Goal: Task Accomplishment & Management: Complete application form

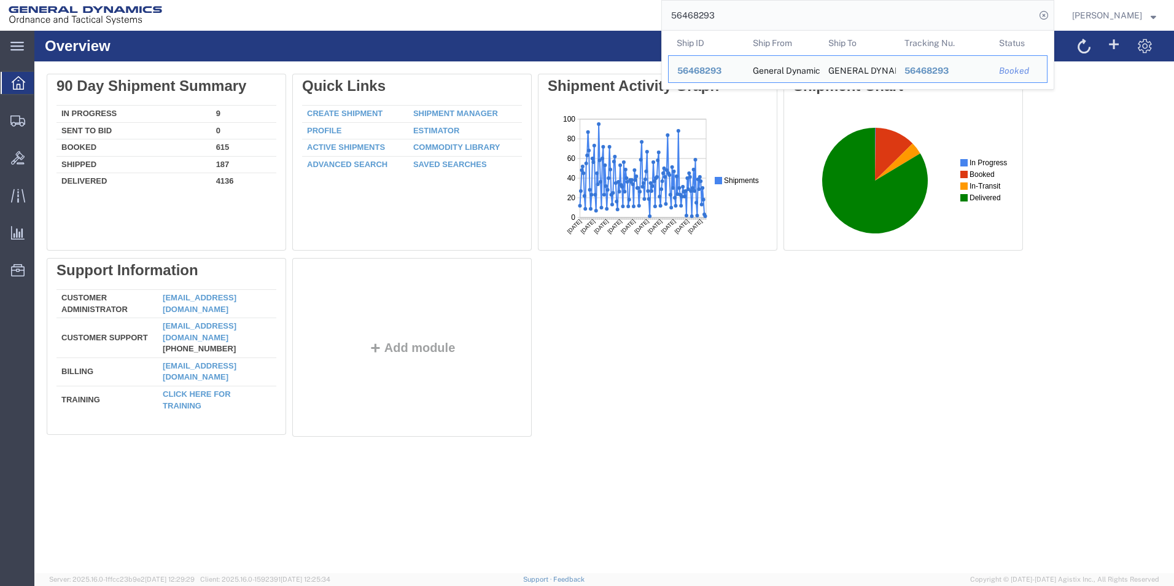
drag, startPoint x: 765, startPoint y: 21, endPoint x: 660, endPoint y: 20, distance: 105.6
click at [660, 20] on div "56468293 Ship ID Ship From Ship To Tracking Nu. Status Ship ID 56468293 Ship Fr…" at bounding box center [613, 15] width 884 height 31
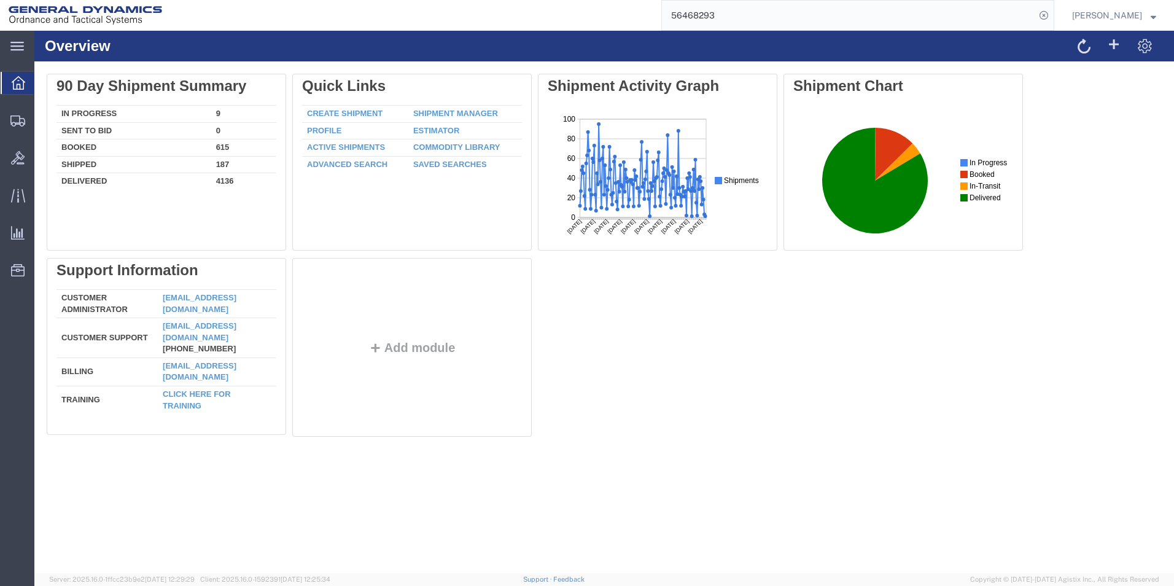
click at [816, 14] on input "56468293" at bounding box center [848, 15] width 373 height 29
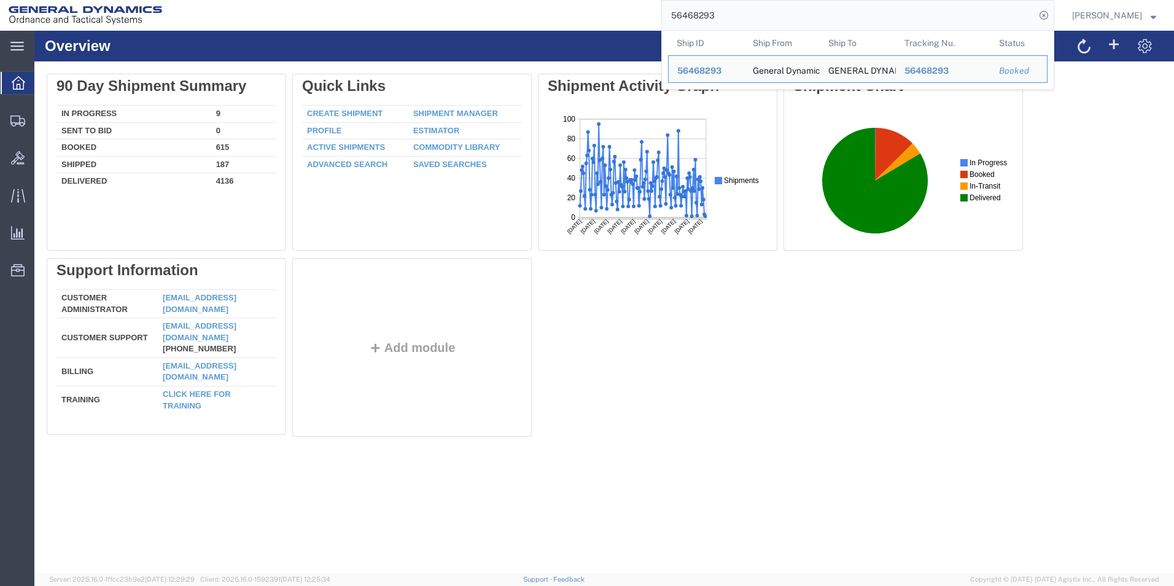
drag, startPoint x: 794, startPoint y: 13, endPoint x: 620, endPoint y: 10, distance: 174.5
click at [620, 10] on div "56468293 Ship ID Ship From Ship To Tracking Nu. Status Ship ID 56468293 Ship Fr…" at bounding box center [613, 15] width 884 height 31
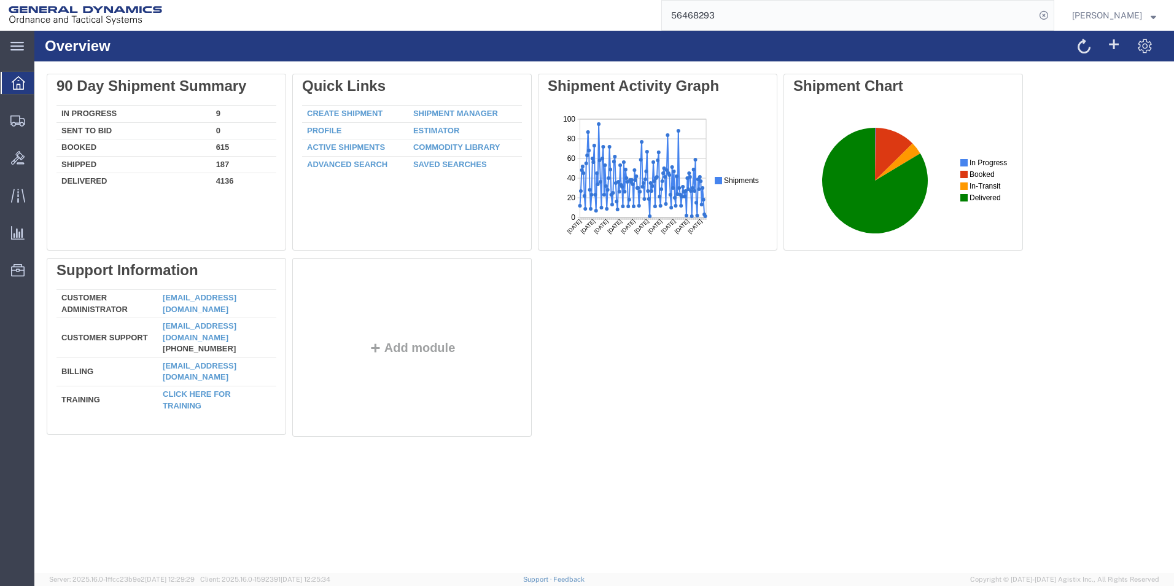
paste input "85877"
type input "56485877"
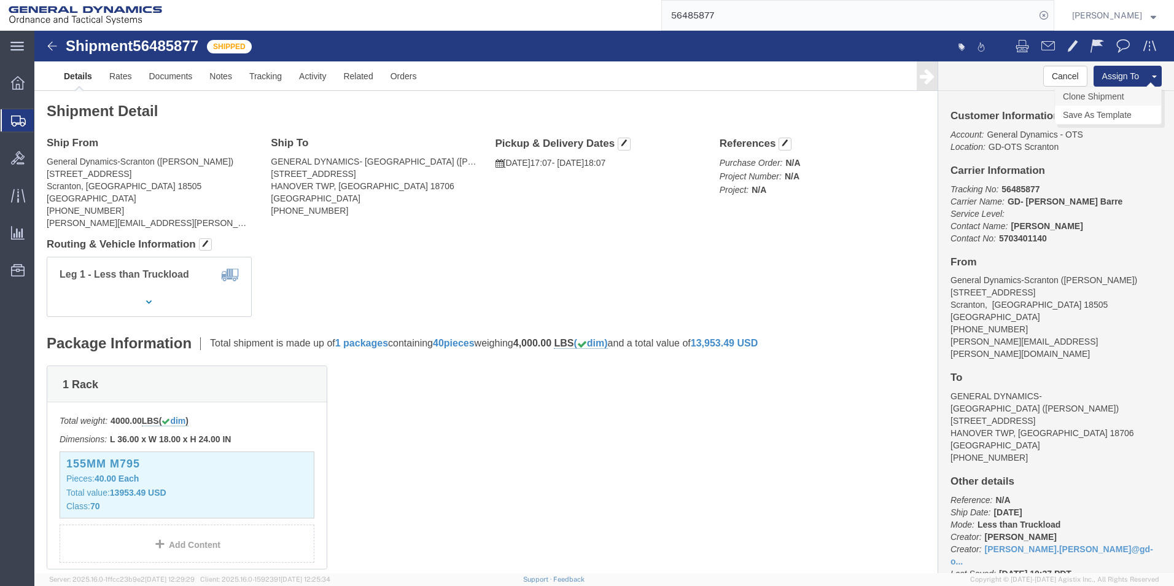
click link "Clone Shipment"
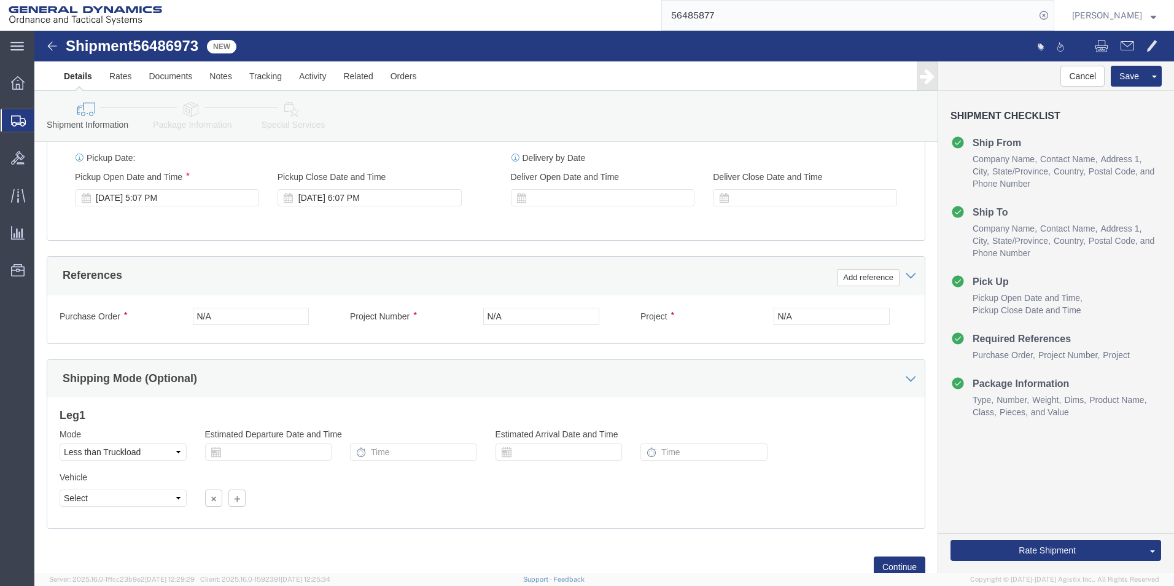
scroll to position [512, 0]
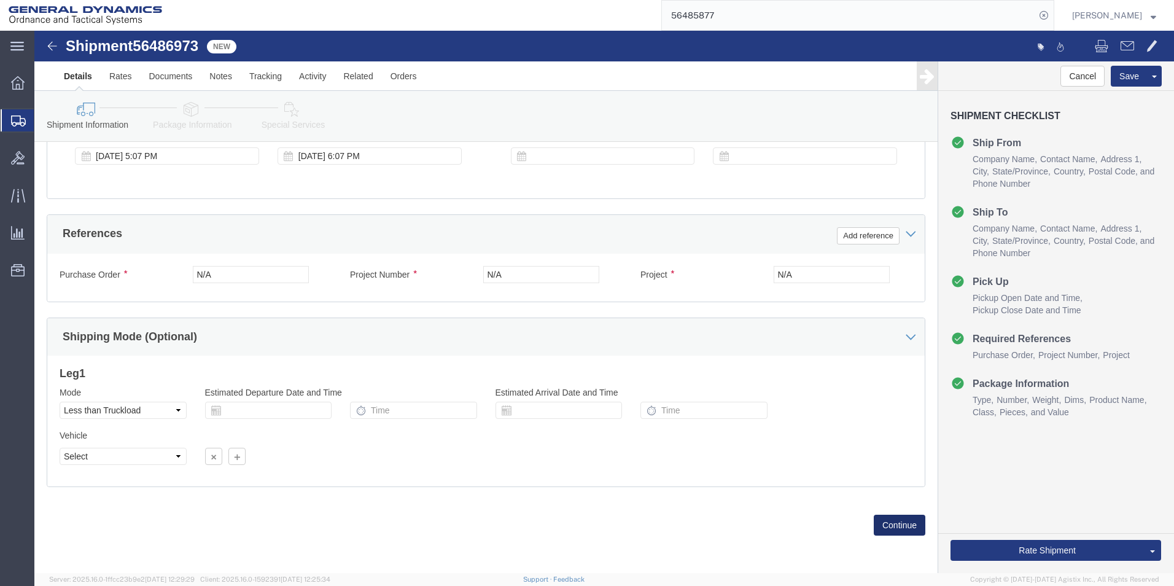
click button "Continue"
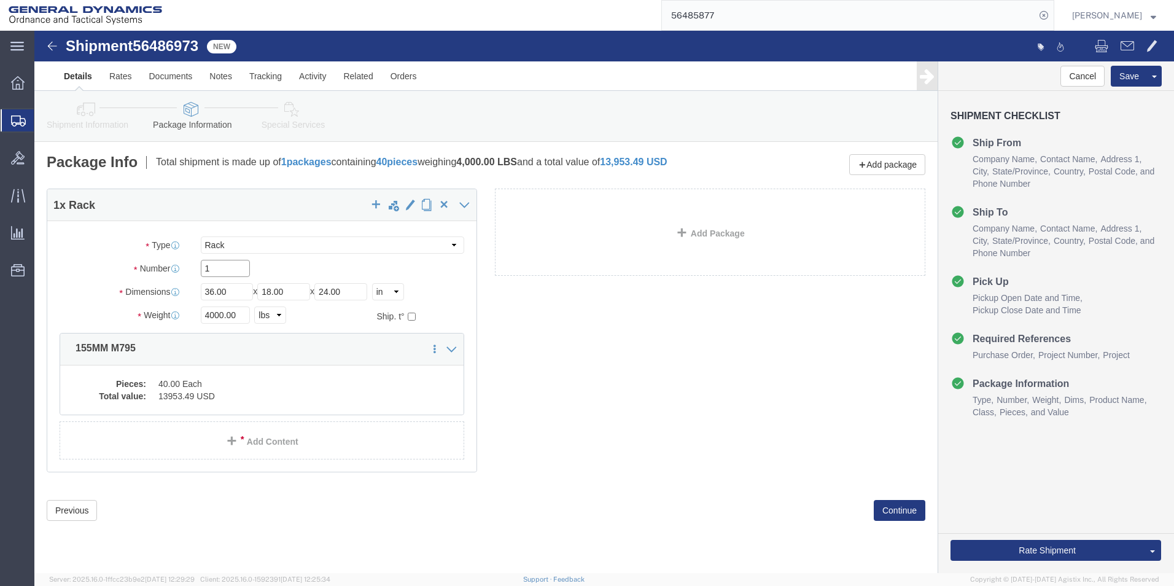
drag, startPoint x: 183, startPoint y: 236, endPoint x: 128, endPoint y: 235, distance: 55.3
click div "Number 1"
type input "2"
drag, startPoint x: 177, startPoint y: 288, endPoint x: 119, endPoint y: 287, distance: 57.7
click div "Weight 4000.00 Select kgs lbs Ship. t°"
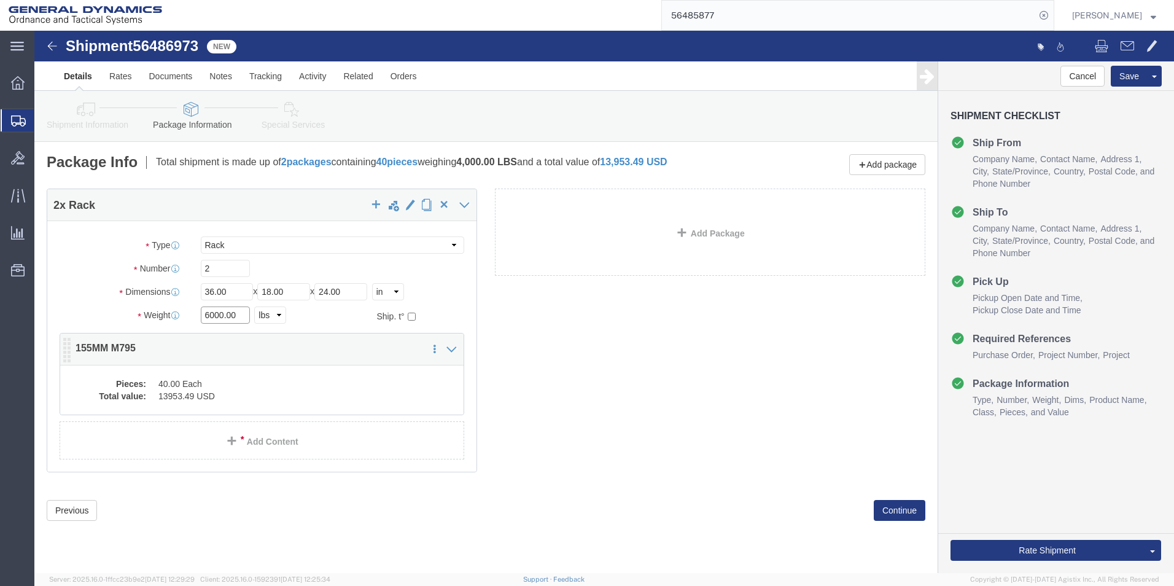
type input "6000.00"
click dd "40.00 Each"
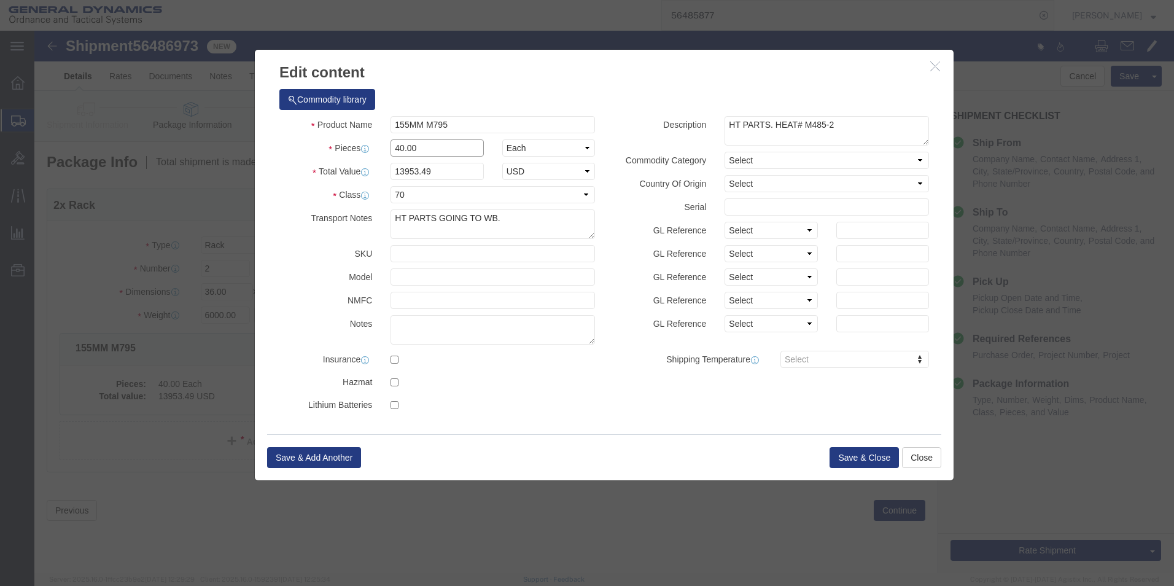
drag, startPoint x: 369, startPoint y: 119, endPoint x: 352, endPoint y: 117, distance: 17.3
click div "40.00"
type input "64.00"
type input "22325.58"
click button "Save & Close"
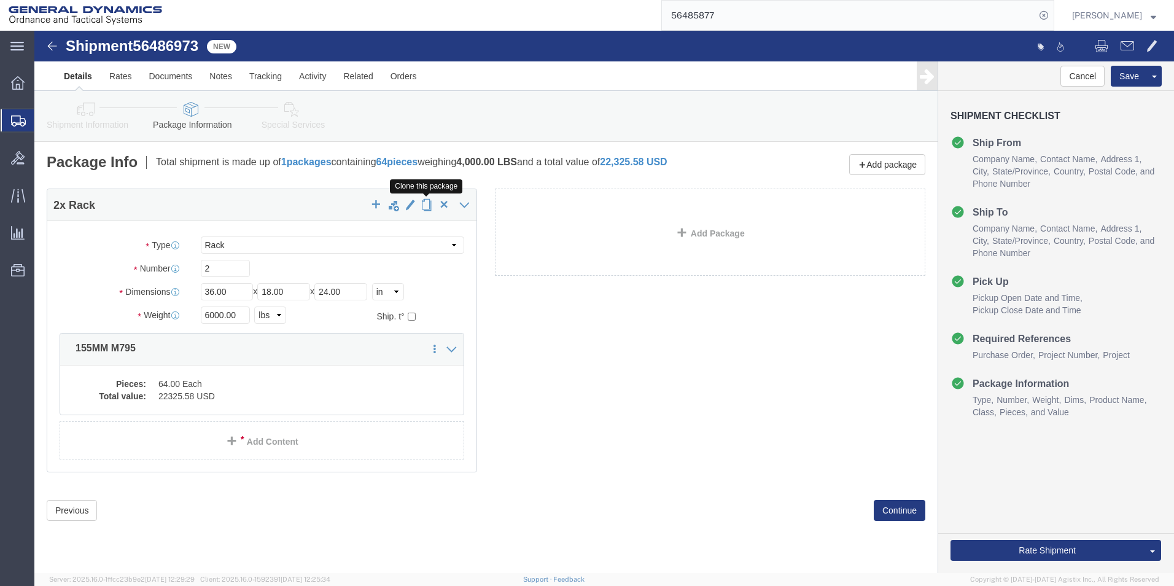
click span "button"
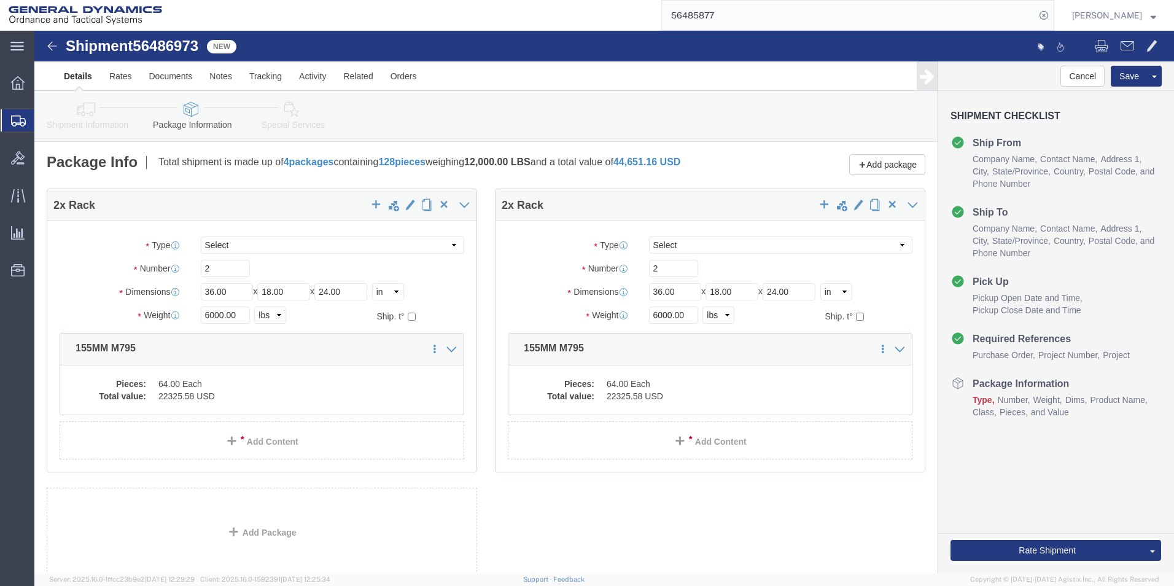
select select "RACK"
drag, startPoint x: 619, startPoint y: 243, endPoint x: 559, endPoint y: 243, distance: 60.2
click div "Number 2"
type input "3"
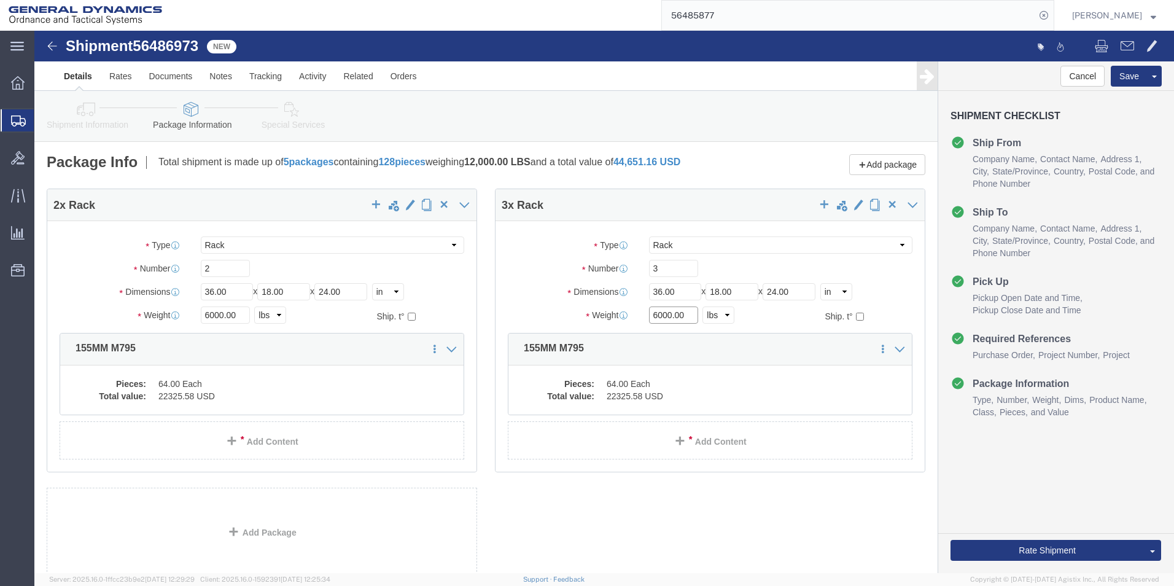
drag, startPoint x: 612, startPoint y: 291, endPoint x: 592, endPoint y: 292, distance: 19.7
click div "Weight 6000.00 Select kgs lbs Ship. t°"
type input "12000.00"
click div "Pieces: 64.00 Each Total value: 22325.58 USD"
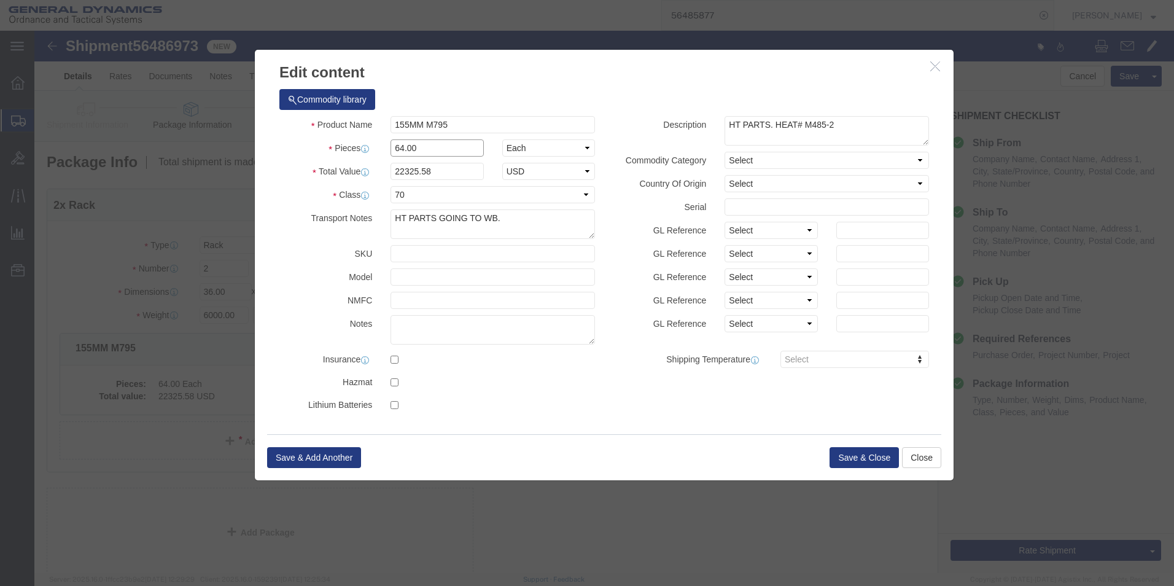
drag, startPoint x: 366, startPoint y: 114, endPoint x: 294, endPoint y: 117, distance: 71.9
click div "Pieces 64.00 Select Bag Barrels 100Board Feet Bottle Box Blister Pack Carats Ca…"
type input "120.00"
type input "41860.46"
drag, startPoint x: 780, startPoint y: 94, endPoint x: 769, endPoint y: 93, distance: 11.1
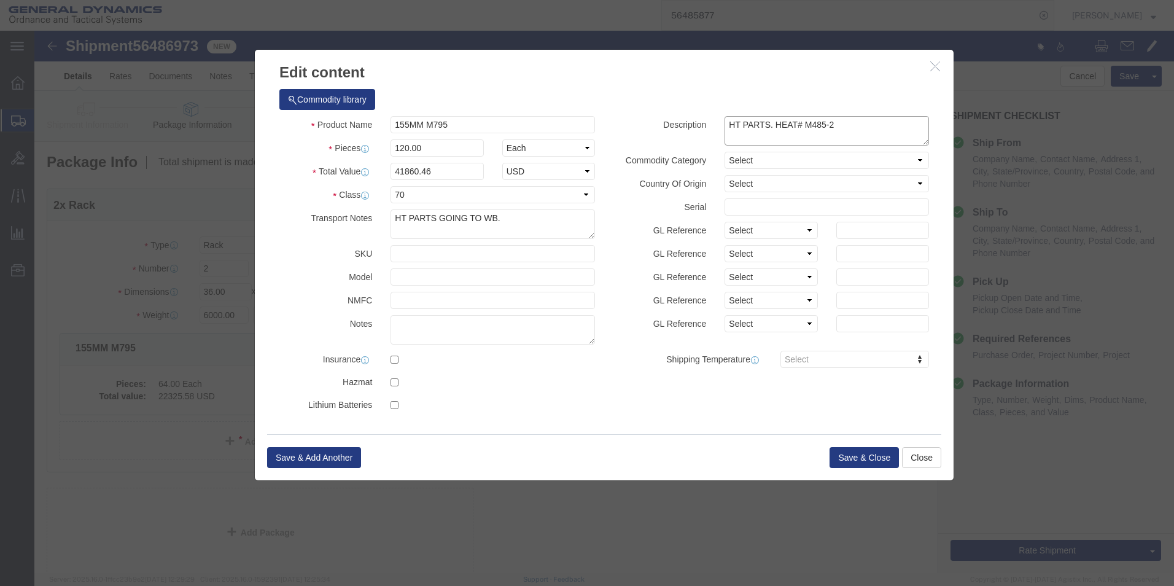
click textarea "HT PARTS. HEAT# M485-2"
type textarea "HT PARTS. HEAT# T3543-1"
click button "Save & Close"
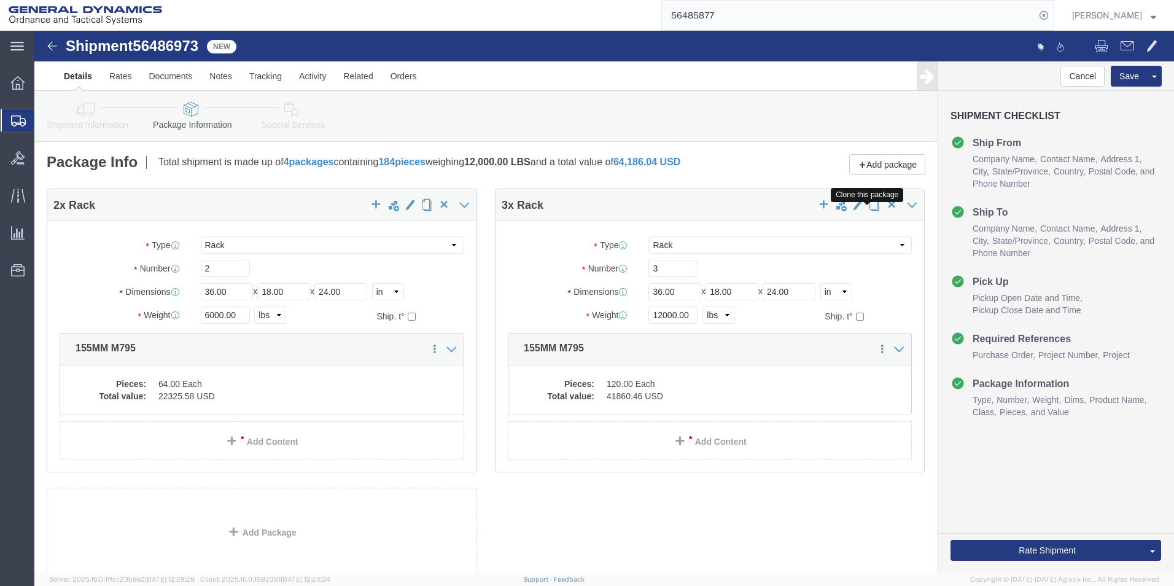
click span "button"
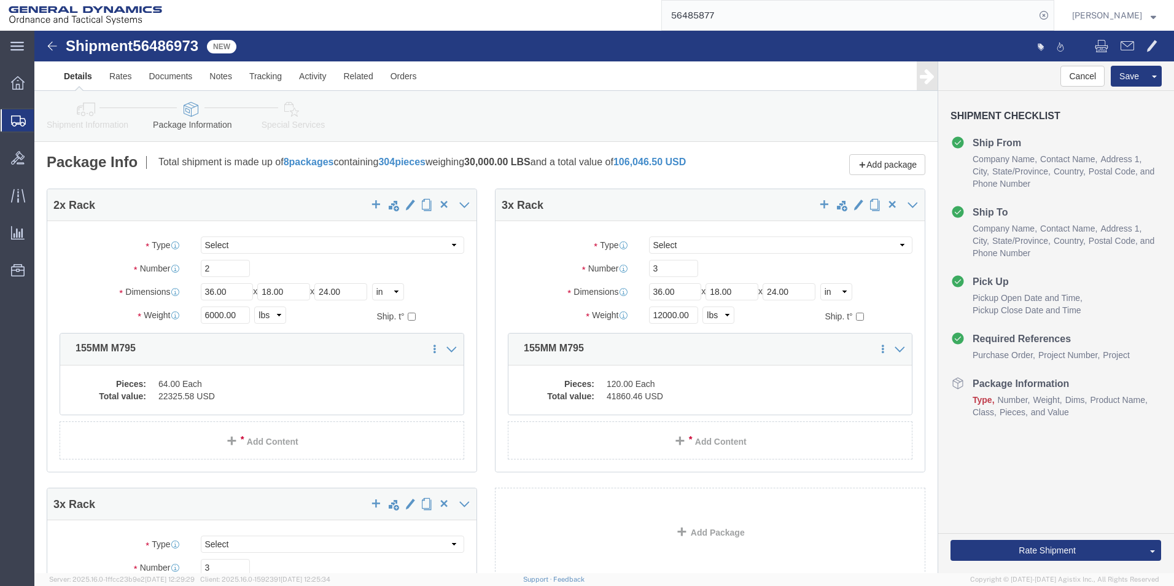
select select "RACK"
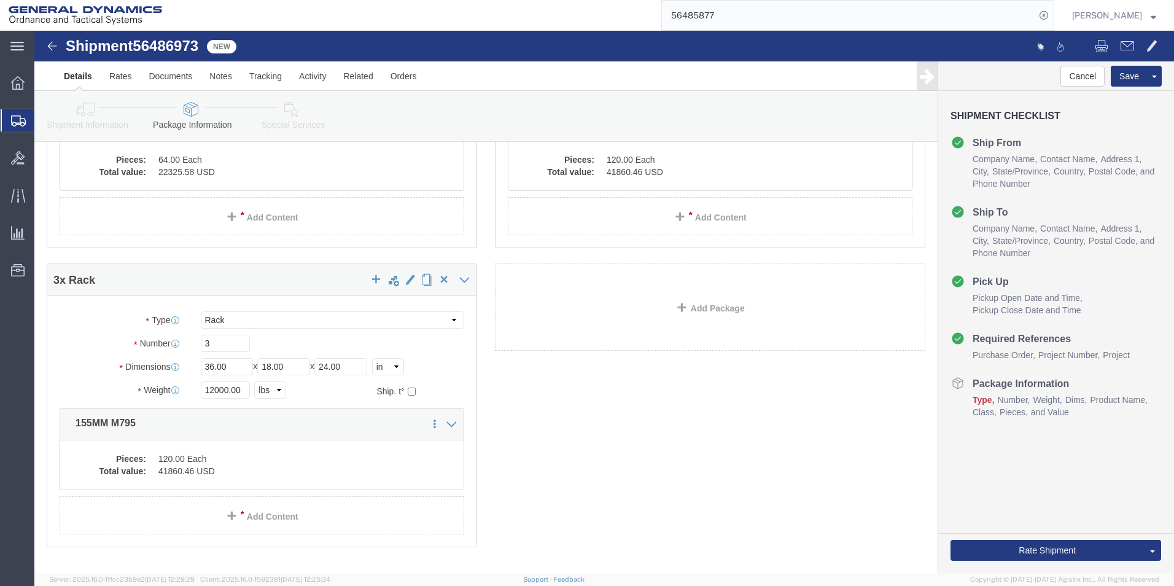
scroll to position [246, 0]
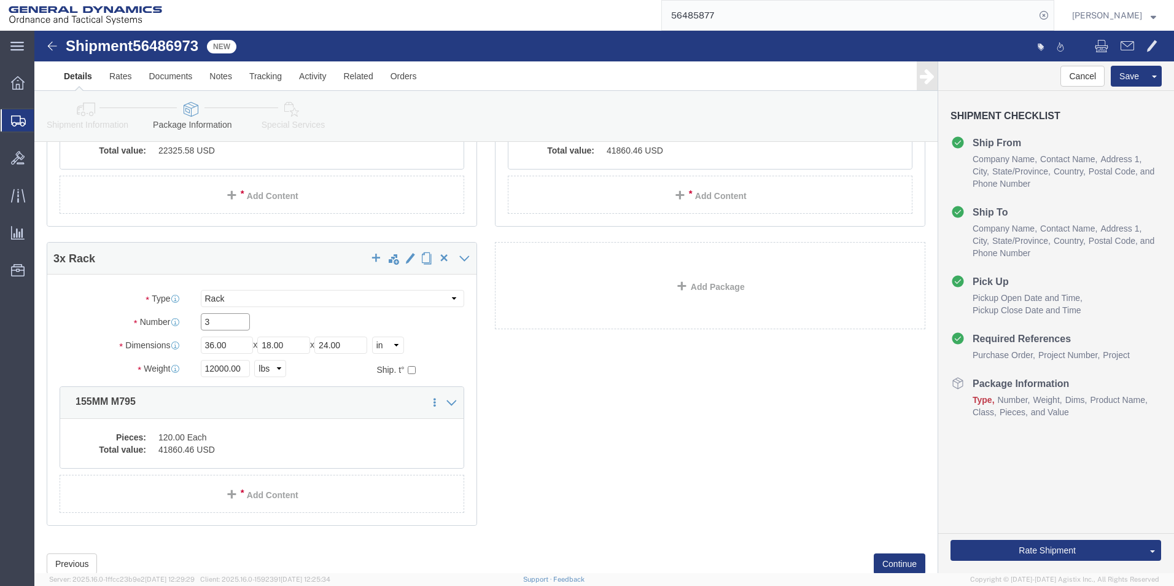
drag, startPoint x: 181, startPoint y: 300, endPoint x: 149, endPoint y: 302, distance: 31.4
click div "Number 3"
type input "1"
drag, startPoint x: 177, startPoint y: 342, endPoint x: 139, endPoint y: 345, distance: 38.8
click div "Weight 12000.00 Select kgs lbs Ship. t°"
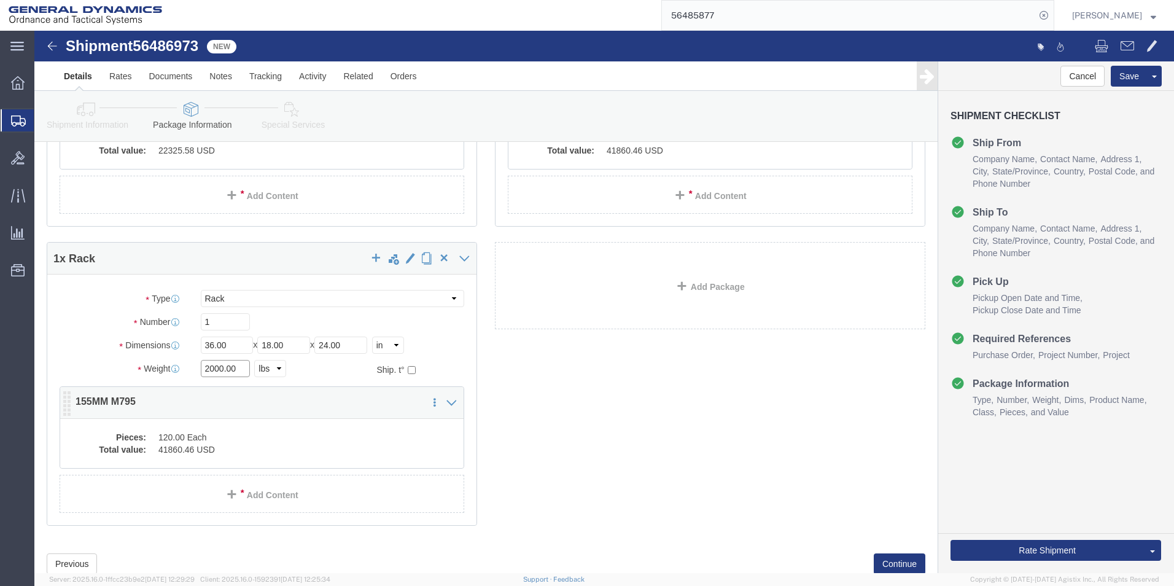
type input "2000.00"
click dd "120.00 Each"
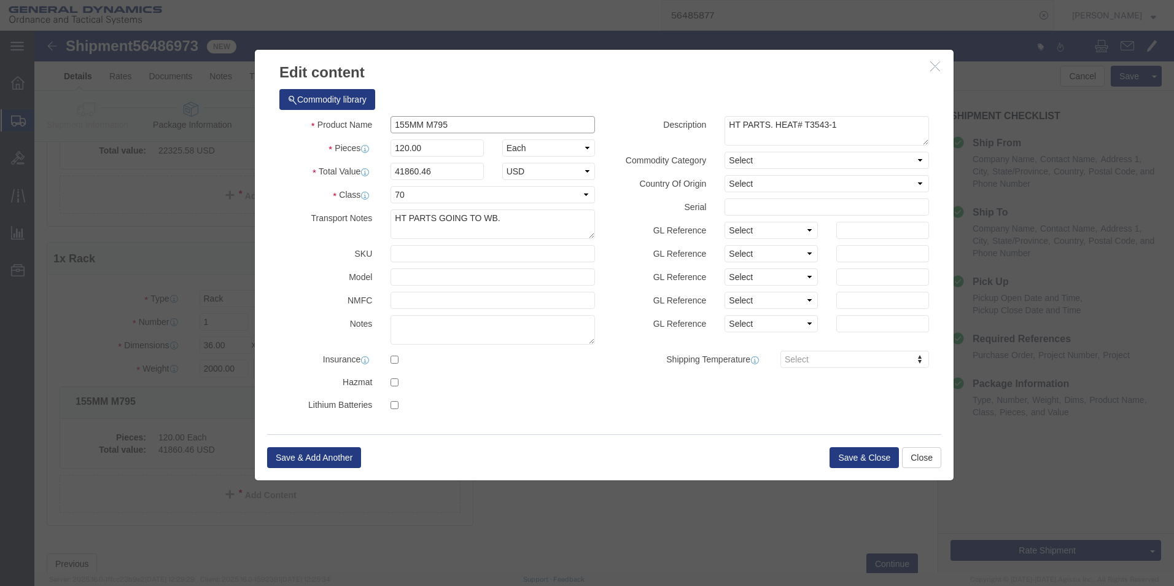
click input "155MM M795"
type input "155MM M795"
click div "Commodity library"
drag, startPoint x: 371, startPoint y: 115, endPoint x: 329, endPoint y: 114, distance: 41.8
click div "Pieces Number of pieces inside all the packages 120.00 Select Bag Barrels 100Bo…"
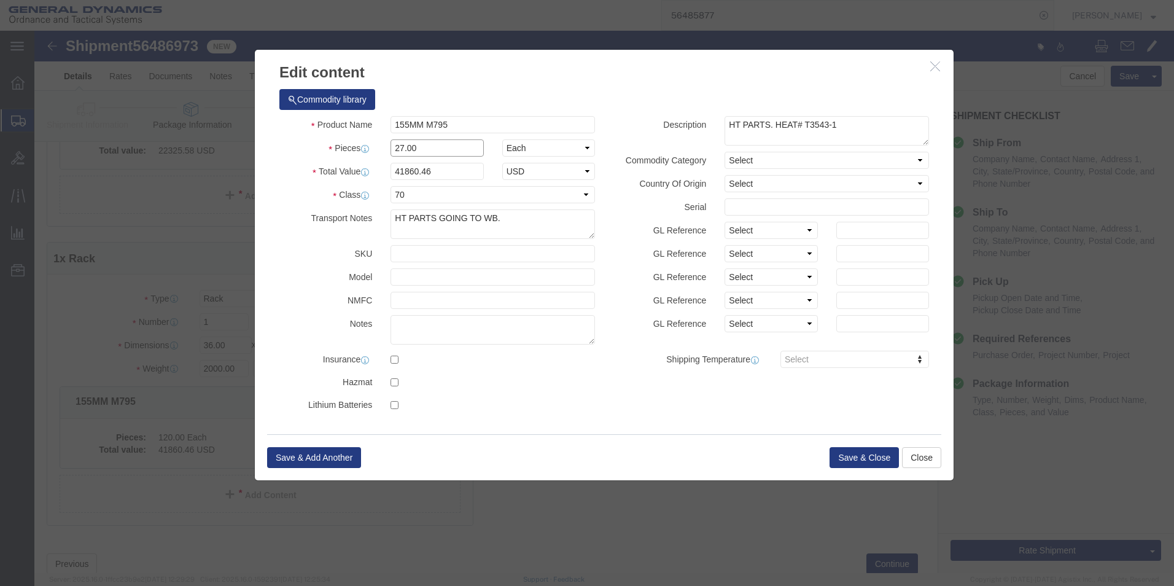
type input "27.00"
type input "9418.6"
drag, startPoint x: 370, startPoint y: 185, endPoint x: 349, endPoint y: 186, distance: 20.9
click div "HT PARTS GOING TO WB."
type textarea "SCRAP PARTS GOING TO WB."
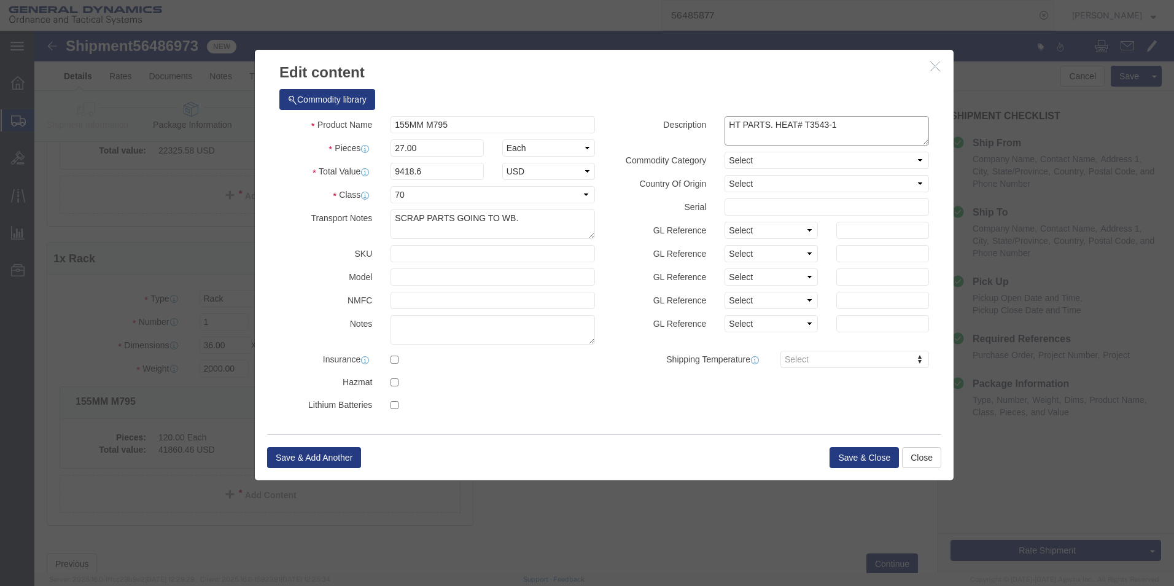
drag, startPoint x: 701, startPoint y: 94, endPoint x: 666, endPoint y: 95, distance: 35.6
click div "Description HT PARTS. HEAT# T3543-1"
drag, startPoint x: 818, startPoint y: 93, endPoint x: 759, endPoint y: 92, distance: 59.6
click textarea "HT PARTS. HEAT# T3543-1"
type textarea "SCRAP PARTS. MISC HEATS"
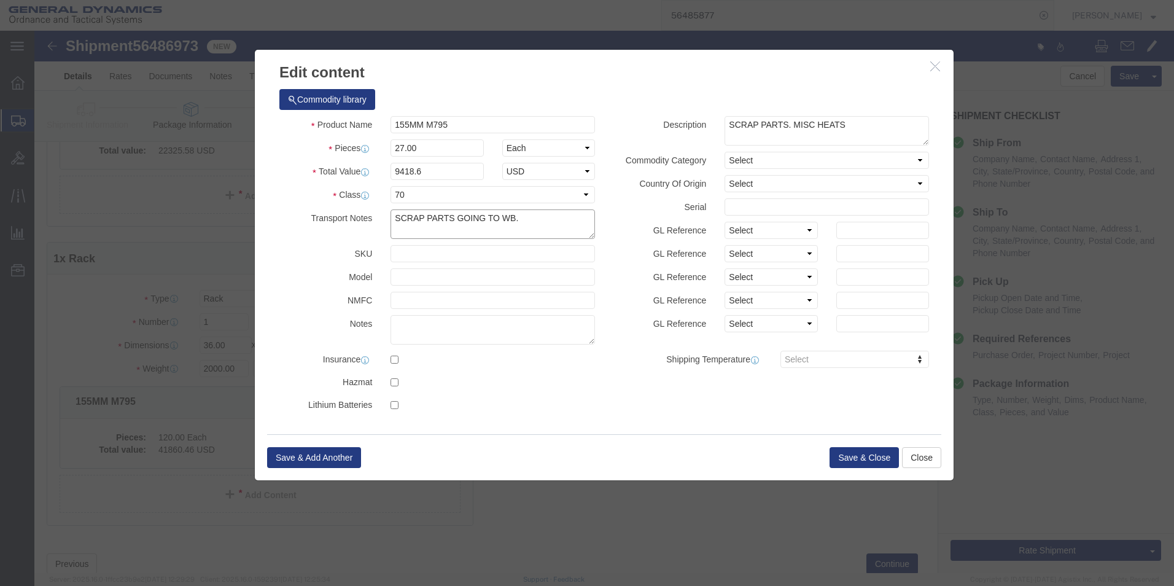
click textarea "HT PARTS GOING TO WB."
type textarea "SCRAP PARTS GOING TO WB. SMALL NOSES"
click textarea "HT PARTS. HEAT# T3543-1"
type textarea "SCRAP PARTS. SMALL NOSES. MISC HEATS"
click button "Save & Close"
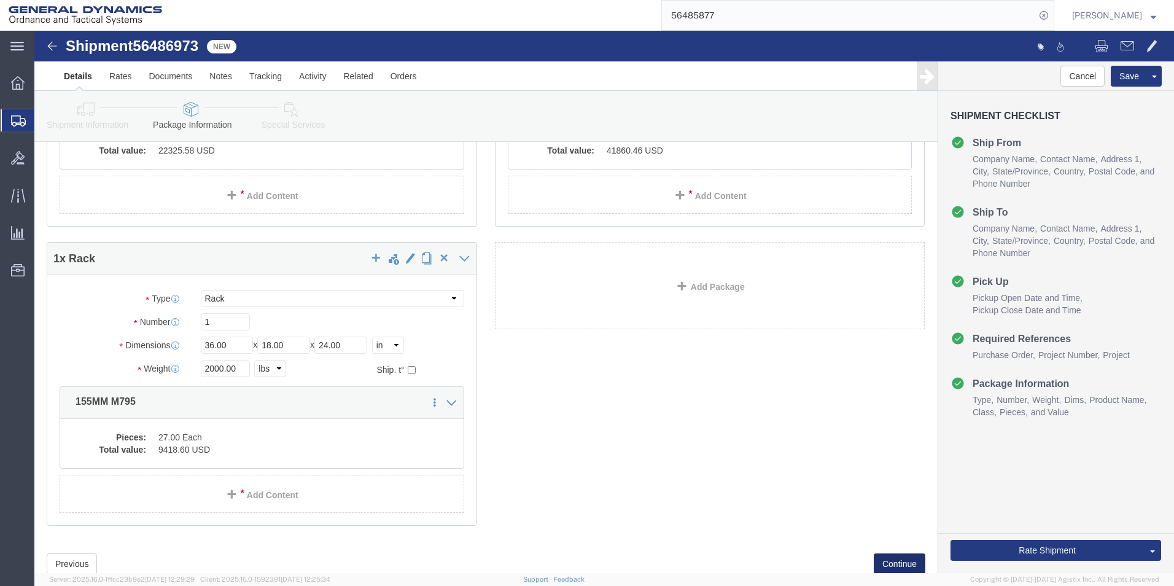
click button "Continue"
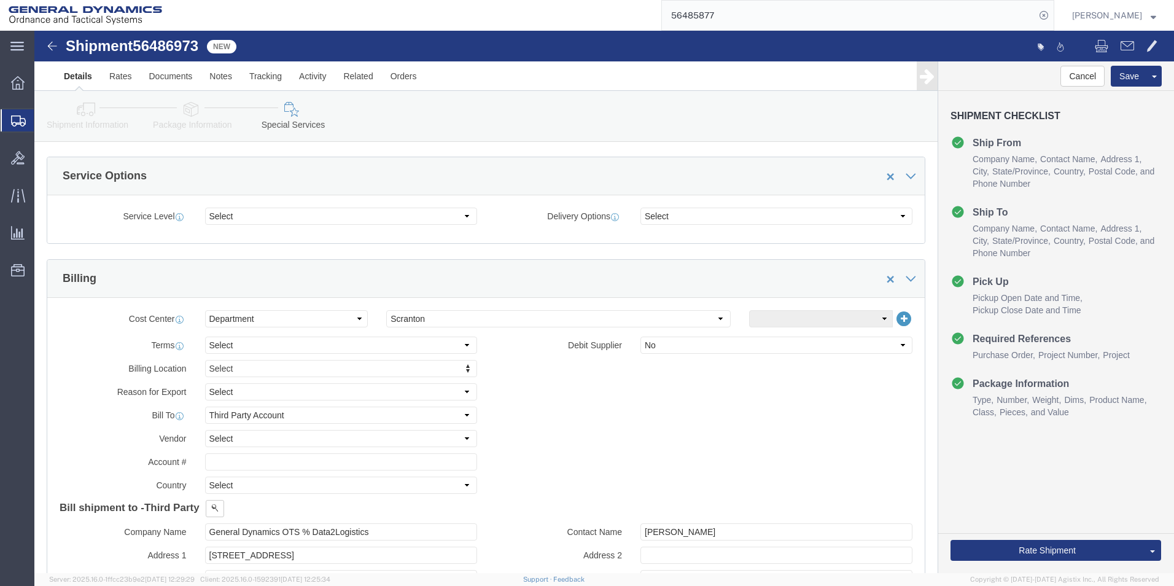
scroll to position [411, 0]
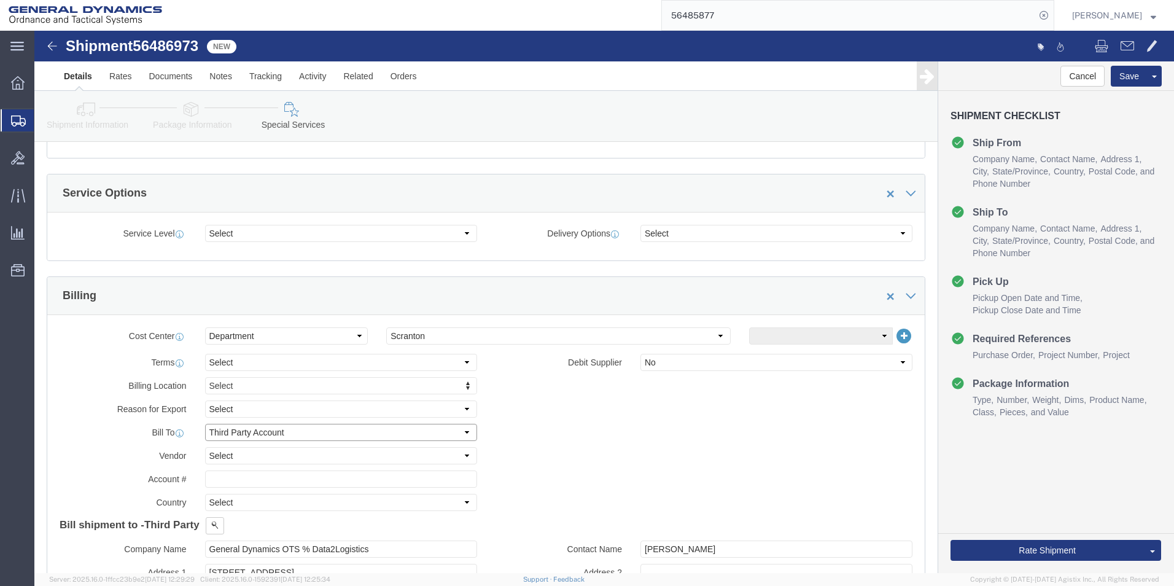
click select "Select Recipient Account Sender/Shipper Third Party Account"
select select "SHIP"
click select "Select Recipient Account Sender/Shipper Third Party Account"
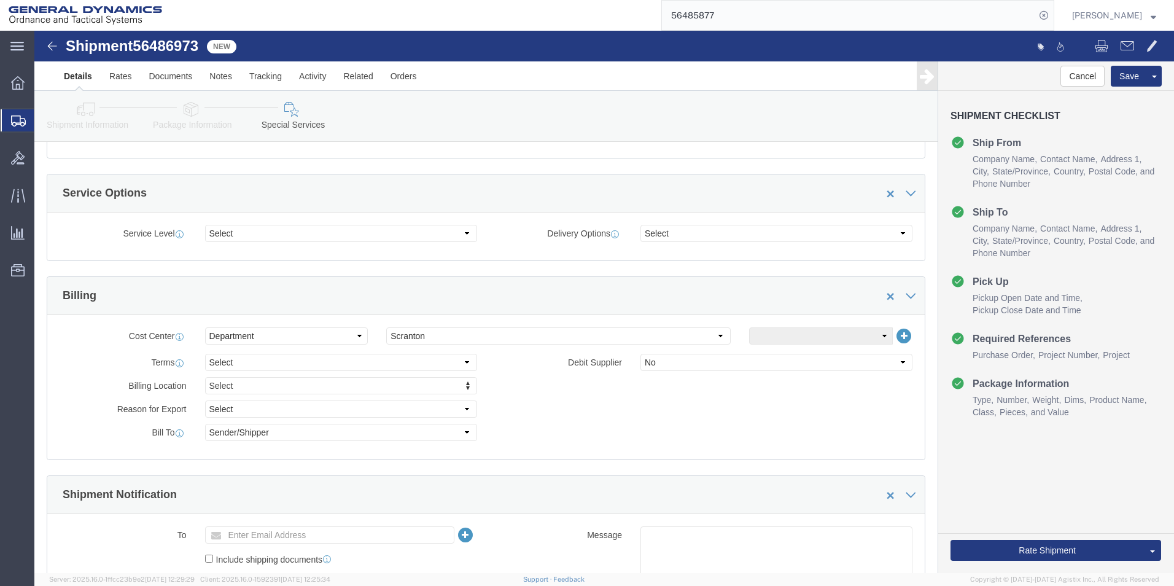
click div "Billing Location Select Select My Profile Location GD-OTS [GEOGRAPHIC_DATA] (Co…"
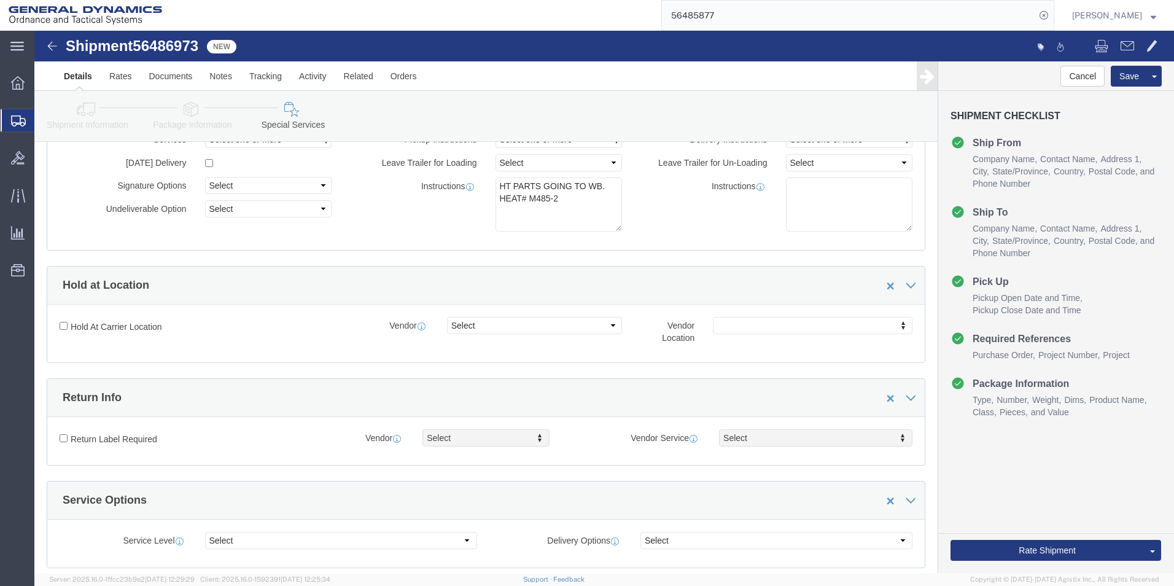
scroll to position [0, 0]
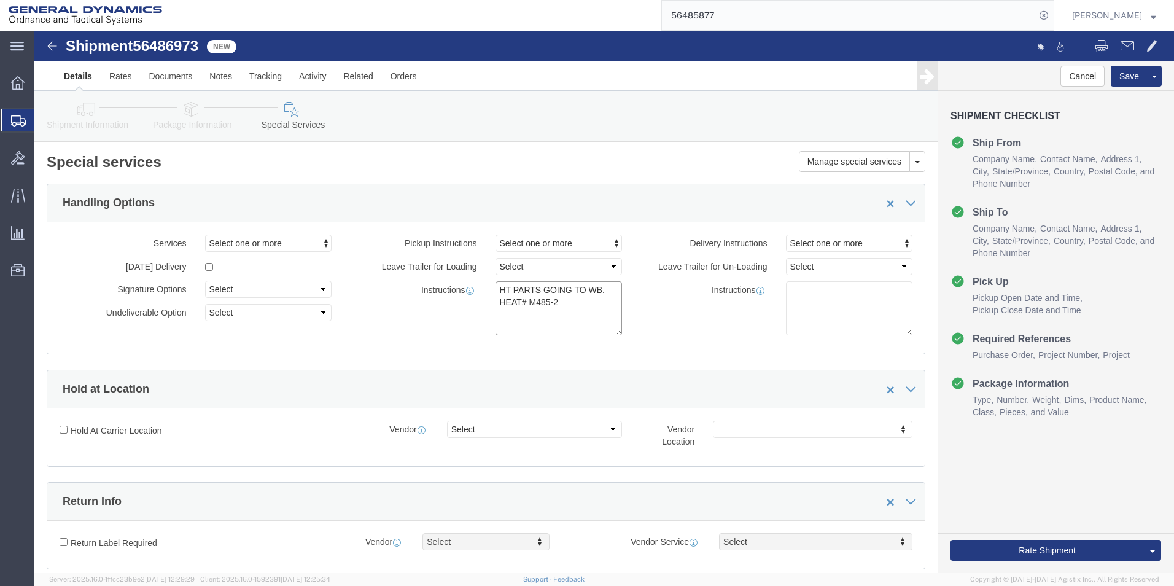
click textarea "HT PARTS GOING TO WB. HEAT# M485-2"
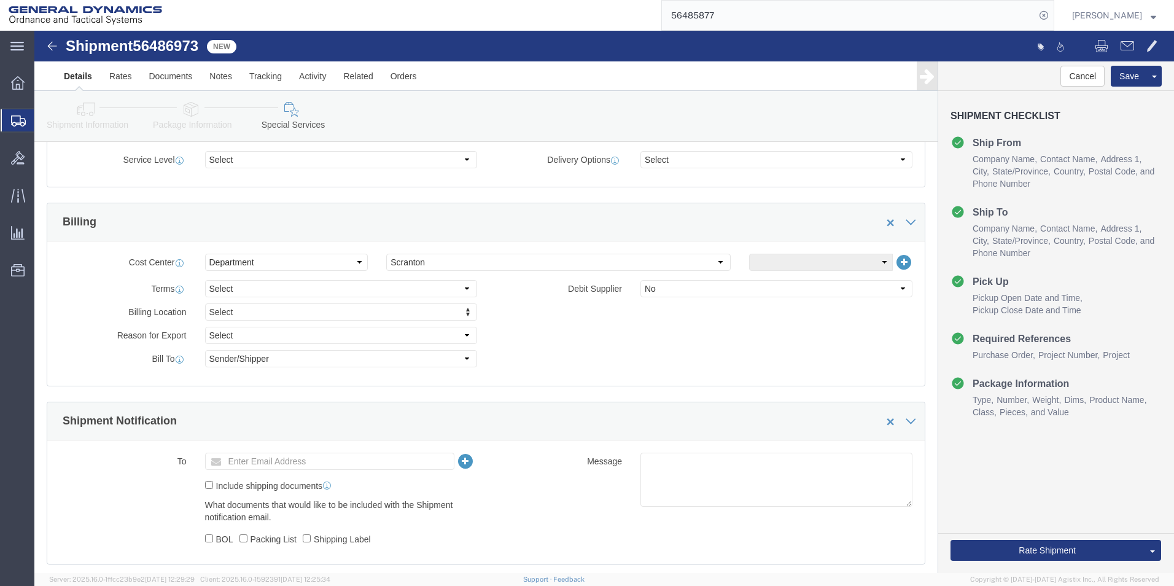
scroll to position [491, 0]
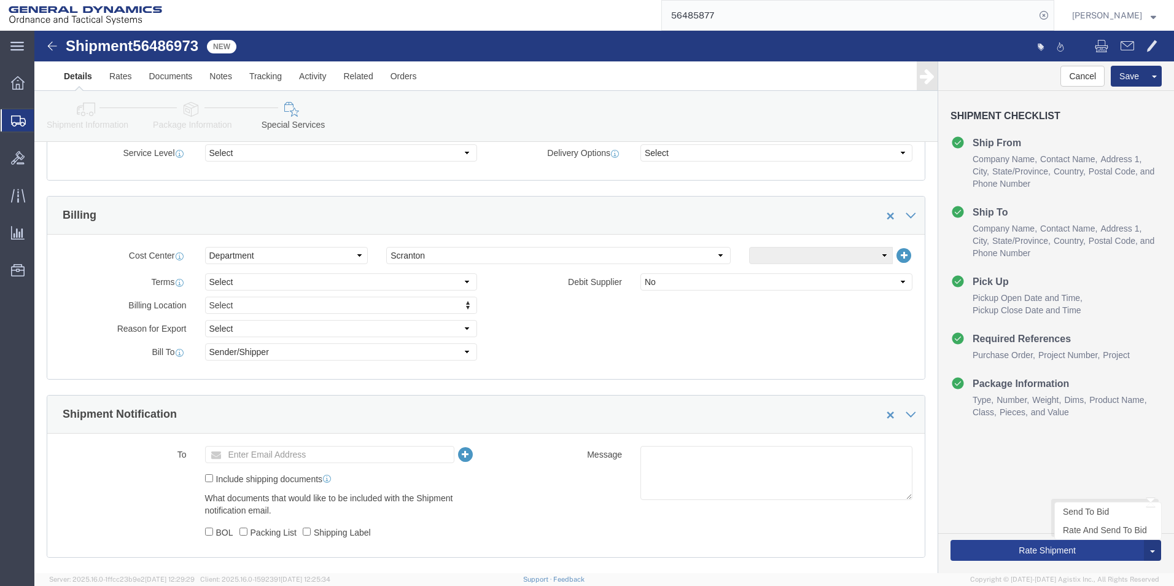
type textarea "HT PARTS GOING TO WB. HEAT# M485-2, T3543-1 SCRAP HT PARTS GOING TO WB. SMALL N…"
click button "Rate Shipment"
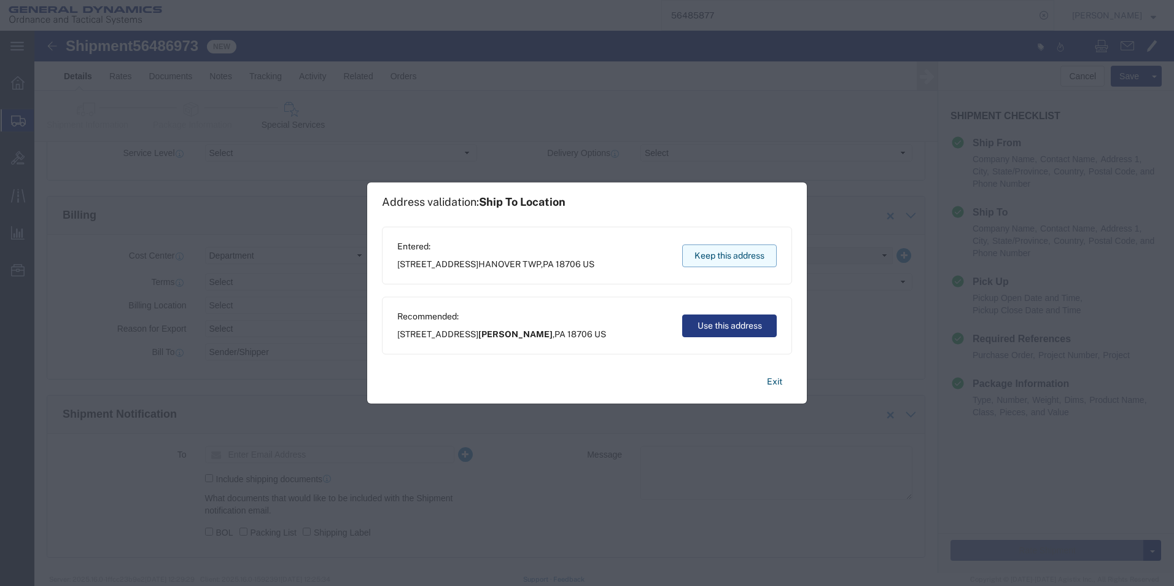
click at [699, 255] on button "Keep this address" at bounding box center [729, 255] width 95 height 23
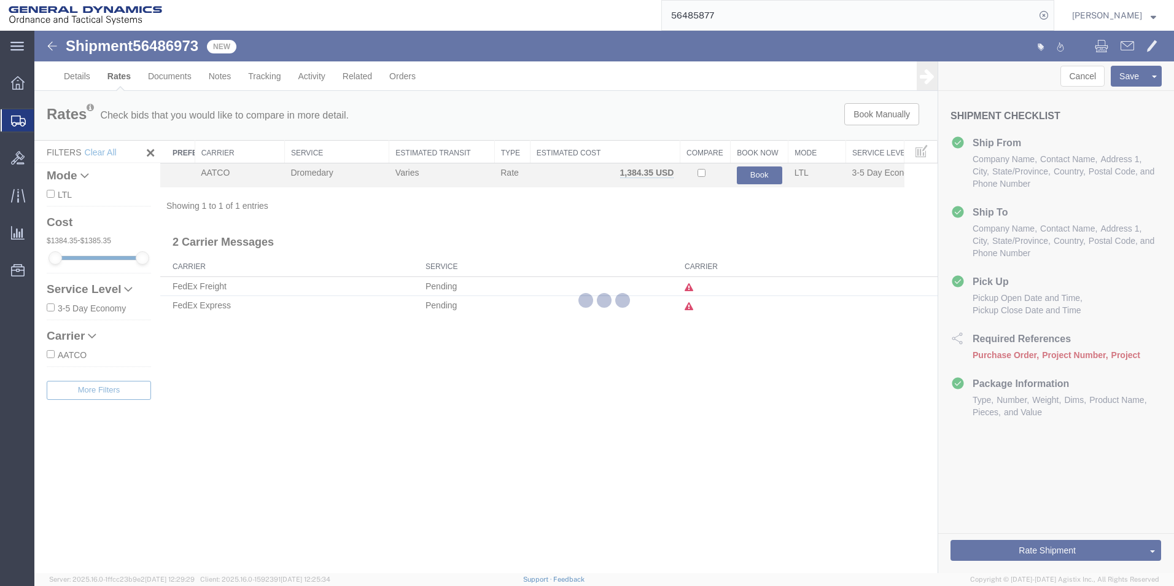
scroll to position [0, 0]
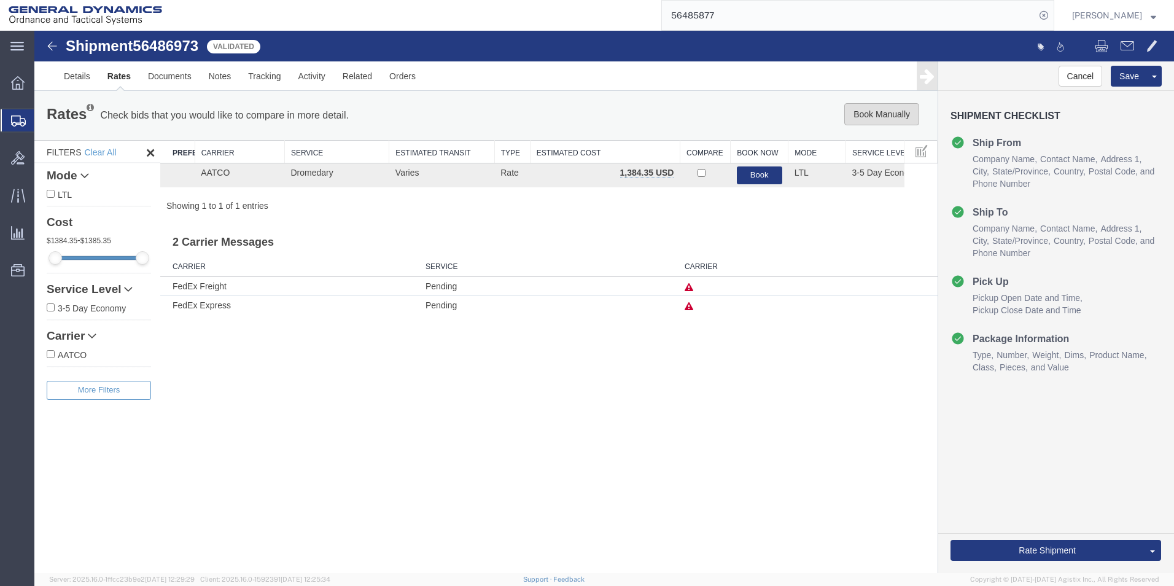
click at [851, 113] on button "Book Manually" at bounding box center [882, 114] width 75 height 22
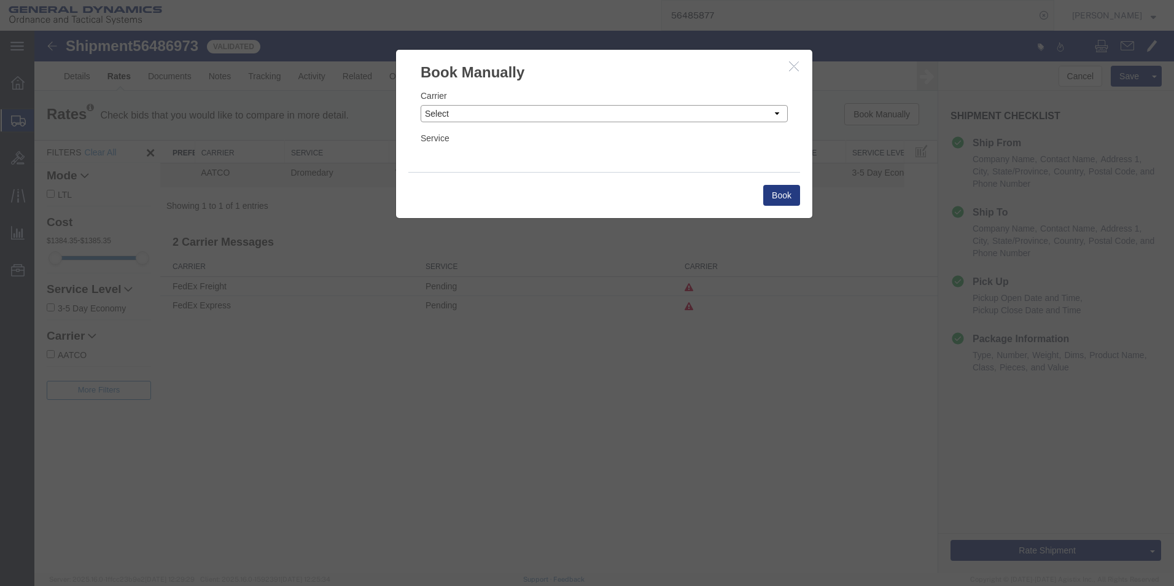
click at [533, 111] on select "Select Add New Carrier (and default service) AATCO Advanced Fluid Systems Airga…" at bounding box center [604, 113] width 367 height 17
select select "16394"
click at [421, 105] on select "Select Add New Carrier (and default service) AATCO Advanced Fluid Systems Airga…" at bounding box center [604, 113] width 367 height 17
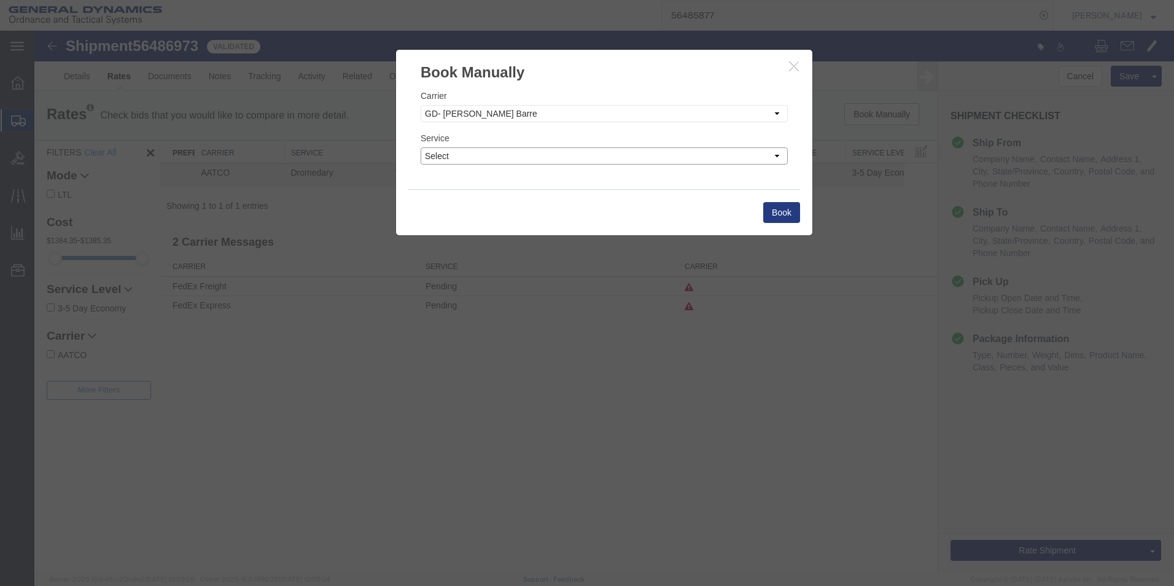
click at [448, 160] on select "Select" at bounding box center [604, 155] width 367 height 17
select select "32203"
click at [421, 147] on select "Select" at bounding box center [604, 155] width 367 height 17
click at [767, 213] on button "Book" at bounding box center [781, 212] width 37 height 21
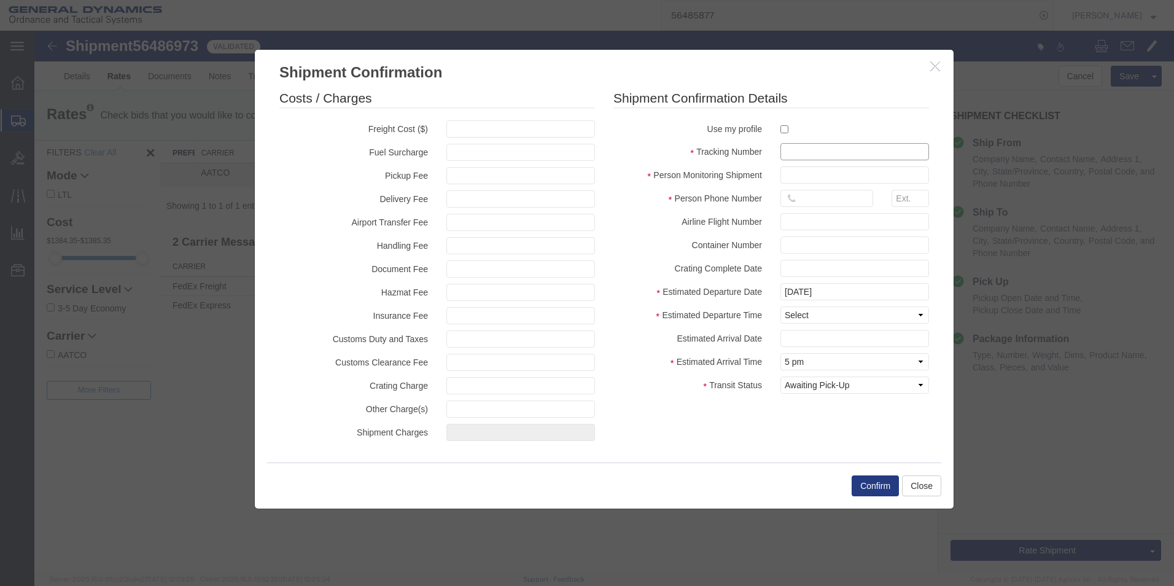
click at [799, 149] on input "text" at bounding box center [855, 151] width 149 height 17
type input "56486973"
type input "[PERSON_NAME]"
type input "5703401140"
click at [703, 305] on fieldset "Shipment Confirmation Details Use my profile Tracking Number 56486973 Person Mo…" at bounding box center [772, 244] width 316 height 311
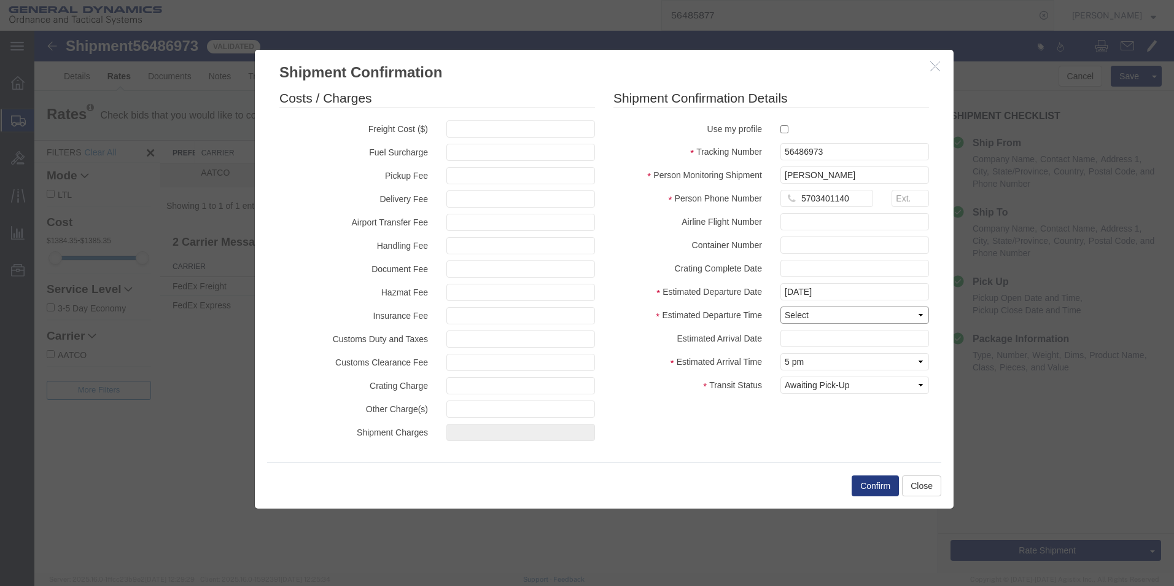
click at [809, 317] on select "Select Midnight 1 am 2 am 3 am 4 am 5 am 6 am 7 am 8 am 9 am 10 am 11 am 12 Noo…" at bounding box center [855, 314] width 149 height 17
select select "1500"
click at [781, 306] on select "Select Midnight 1 am 2 am 3 am 4 am 5 am 6 am 7 am 8 am 9 am 10 am 11 am 12 Noo…" at bounding box center [855, 314] width 149 height 17
drag, startPoint x: 817, startPoint y: 386, endPoint x: 816, endPoint y: 376, distance: 10.5
click at [817, 386] on select "Select Arrival Notice Available Arrival Notice Imported Arrive at Delivery Loca…" at bounding box center [855, 384] width 149 height 17
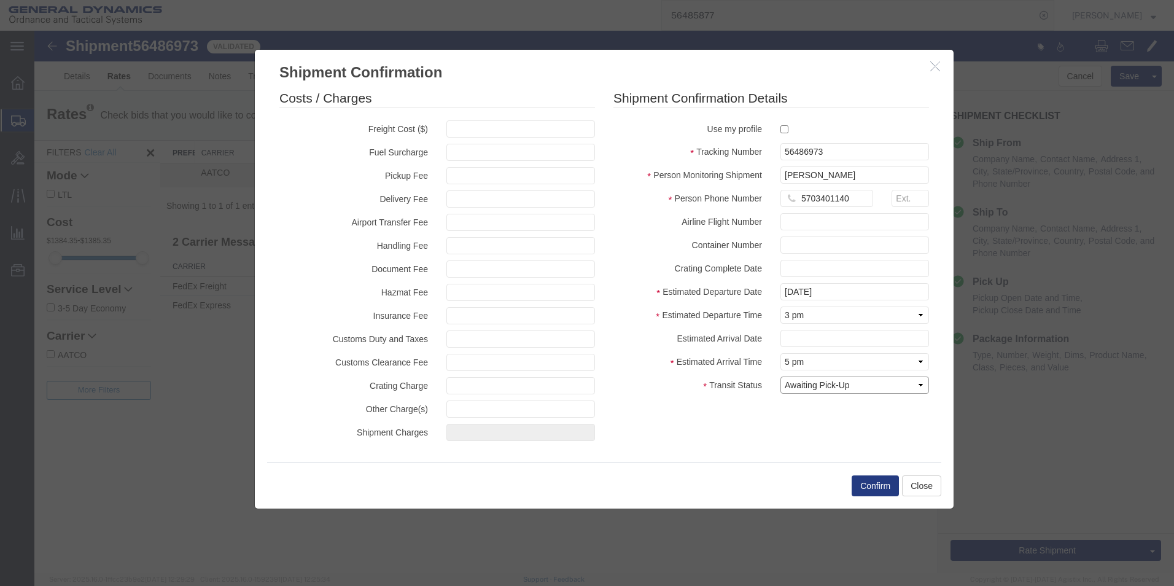
select select "PICKEDUP"
click at [781, 376] on select "Select Arrival Notice Available Arrival Notice Imported Arrive at Delivery Loca…" at bounding box center [855, 384] width 149 height 17
click at [880, 480] on button "Confirm" at bounding box center [875, 485] width 47 height 21
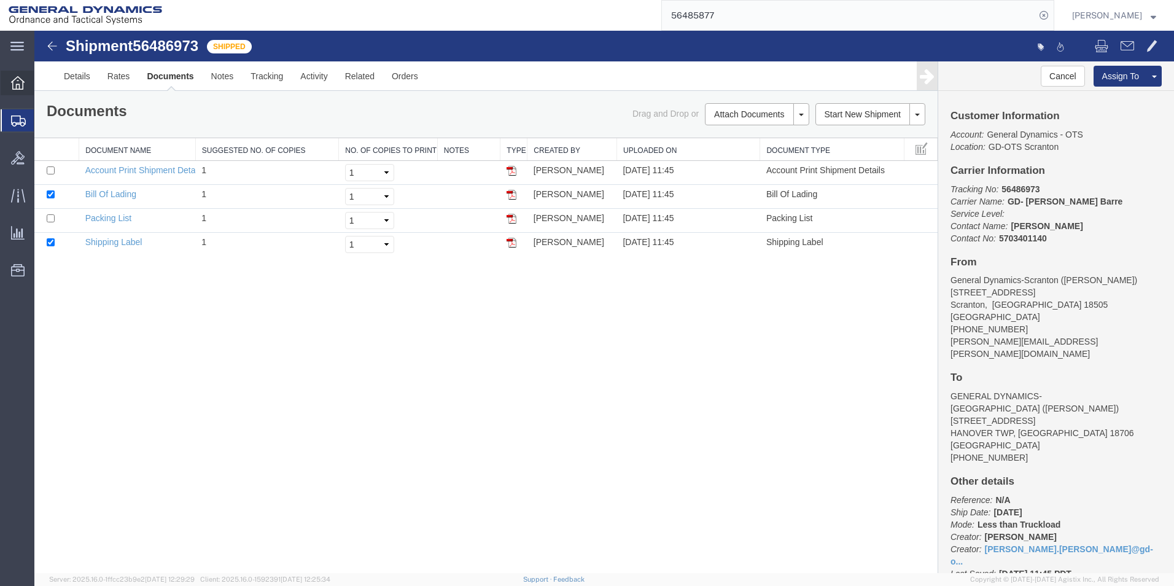
click at [23, 80] on icon at bounding box center [18, 83] width 14 height 14
